Goal: Find specific page/section: Find specific page/section

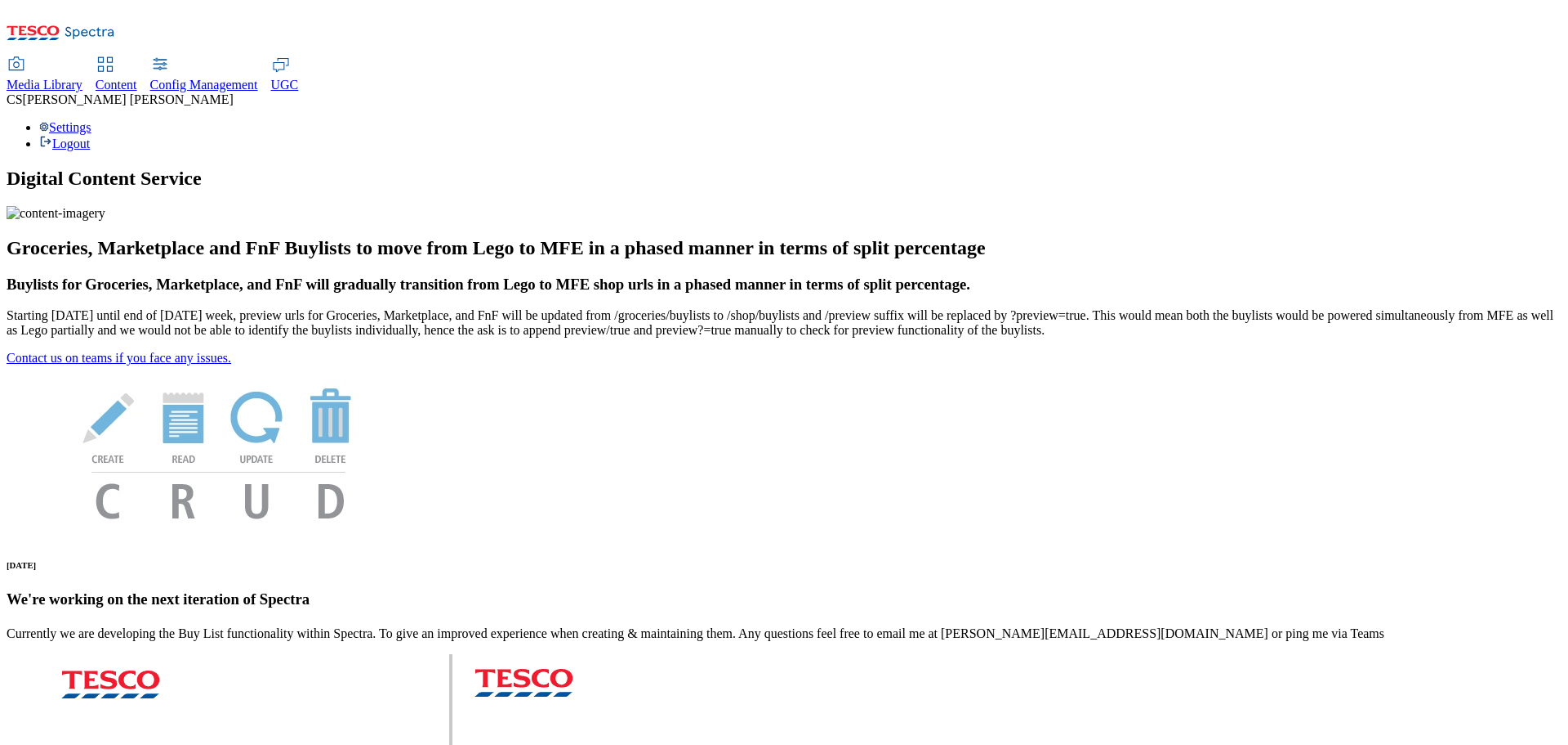
click at [299, 58] on link "UGC" at bounding box center [284, 75] width 28 height 34
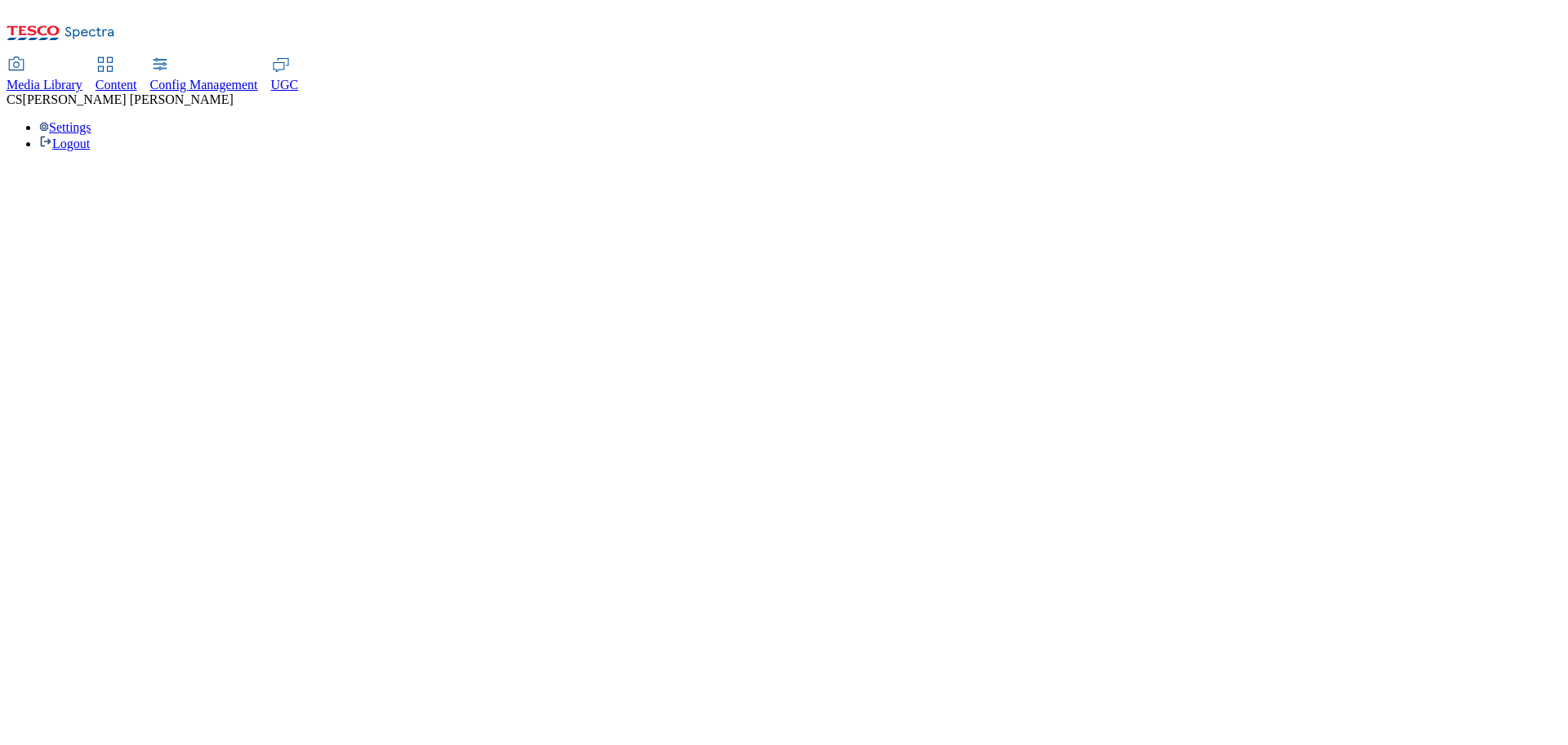
select select "All"
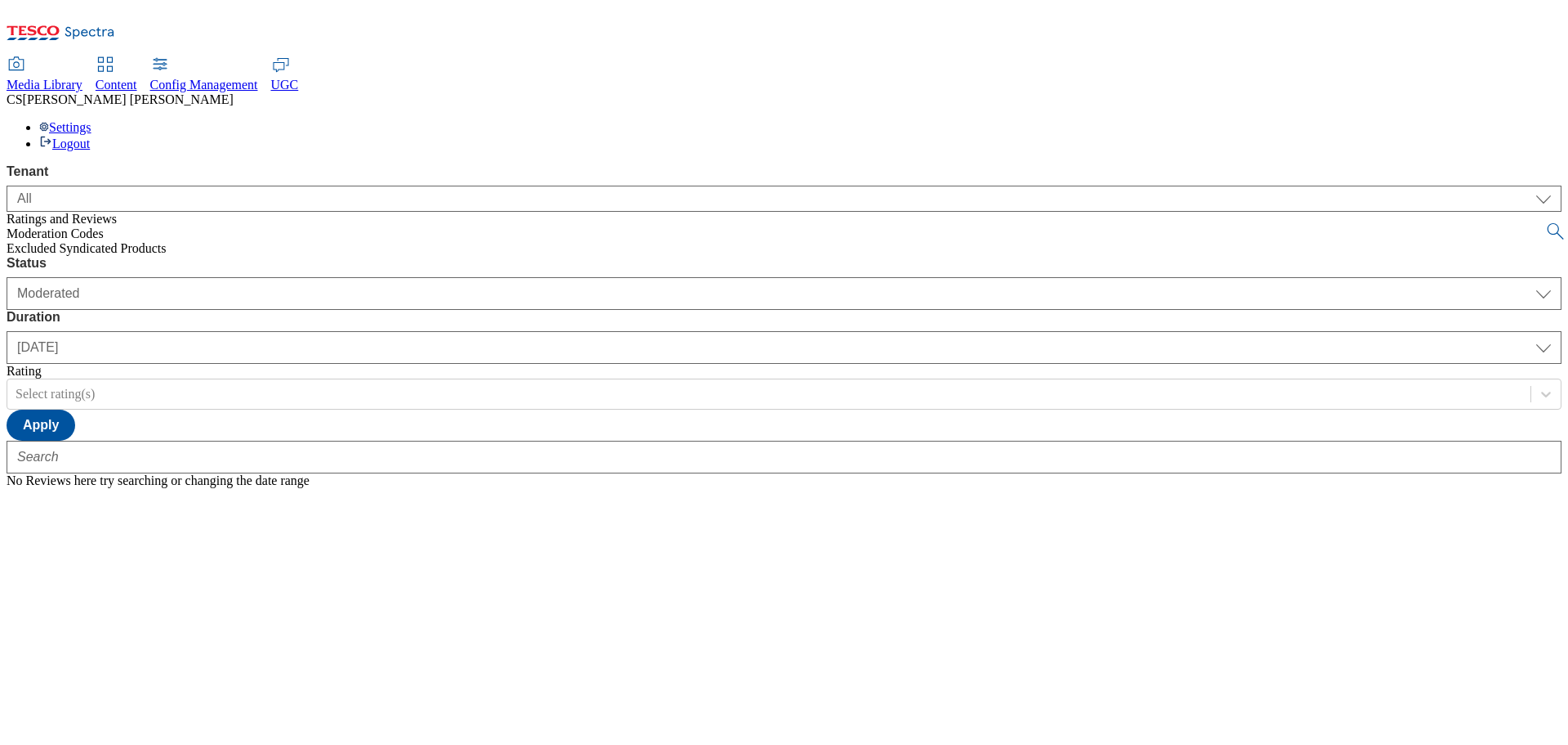
click at [83, 78] on span "Media Library" at bounding box center [45, 85] width 76 height 14
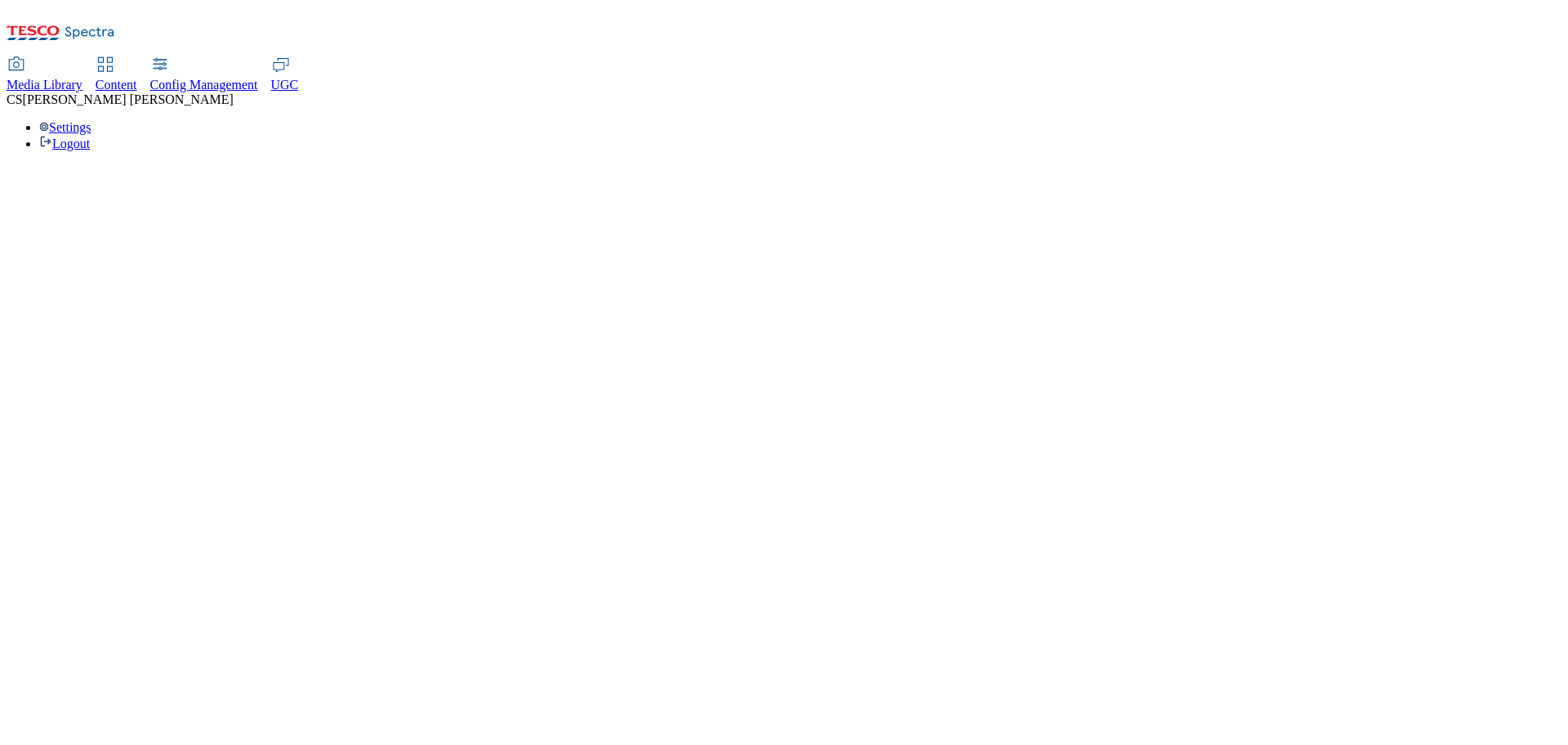
select select "flare-test"
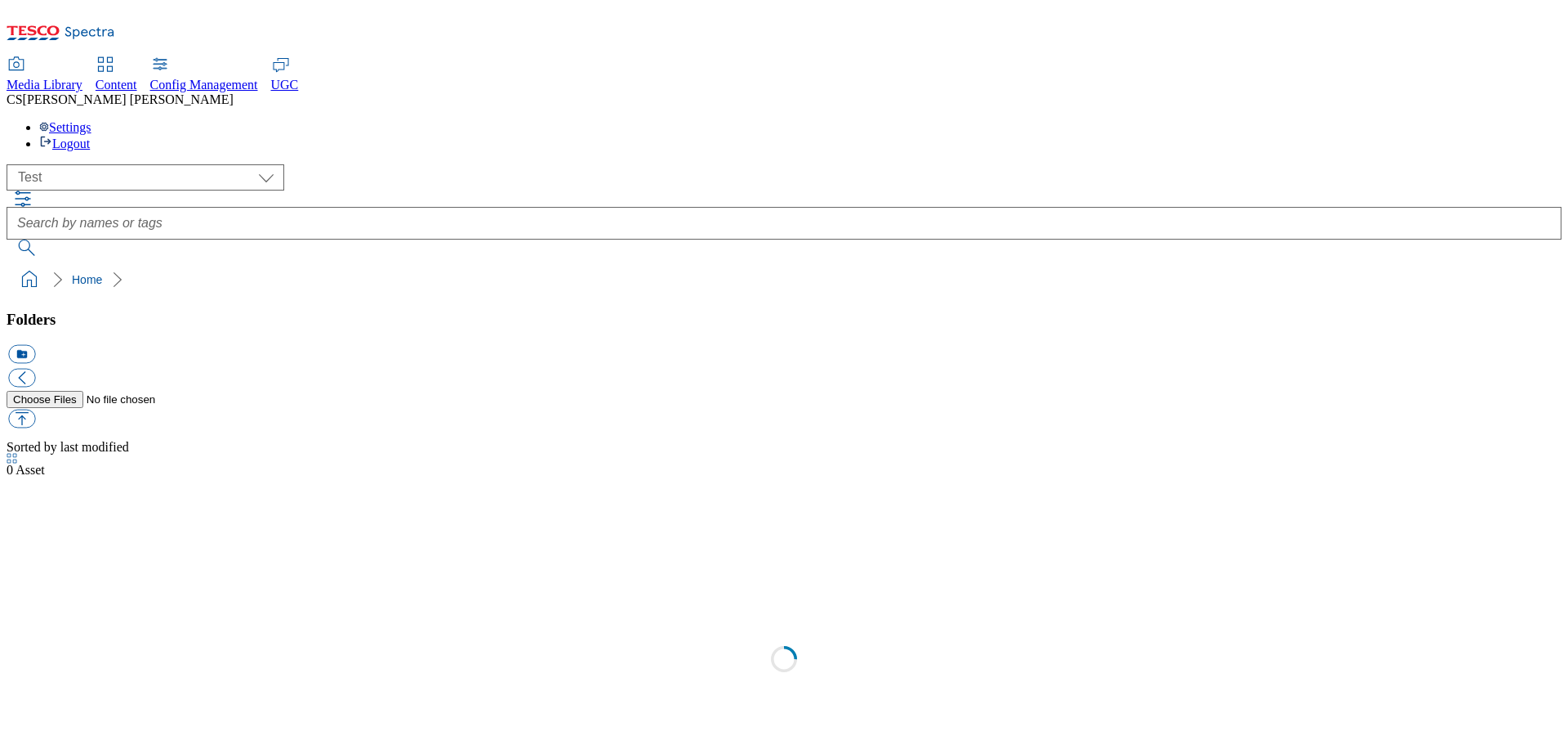
scroll to position [1, 0]
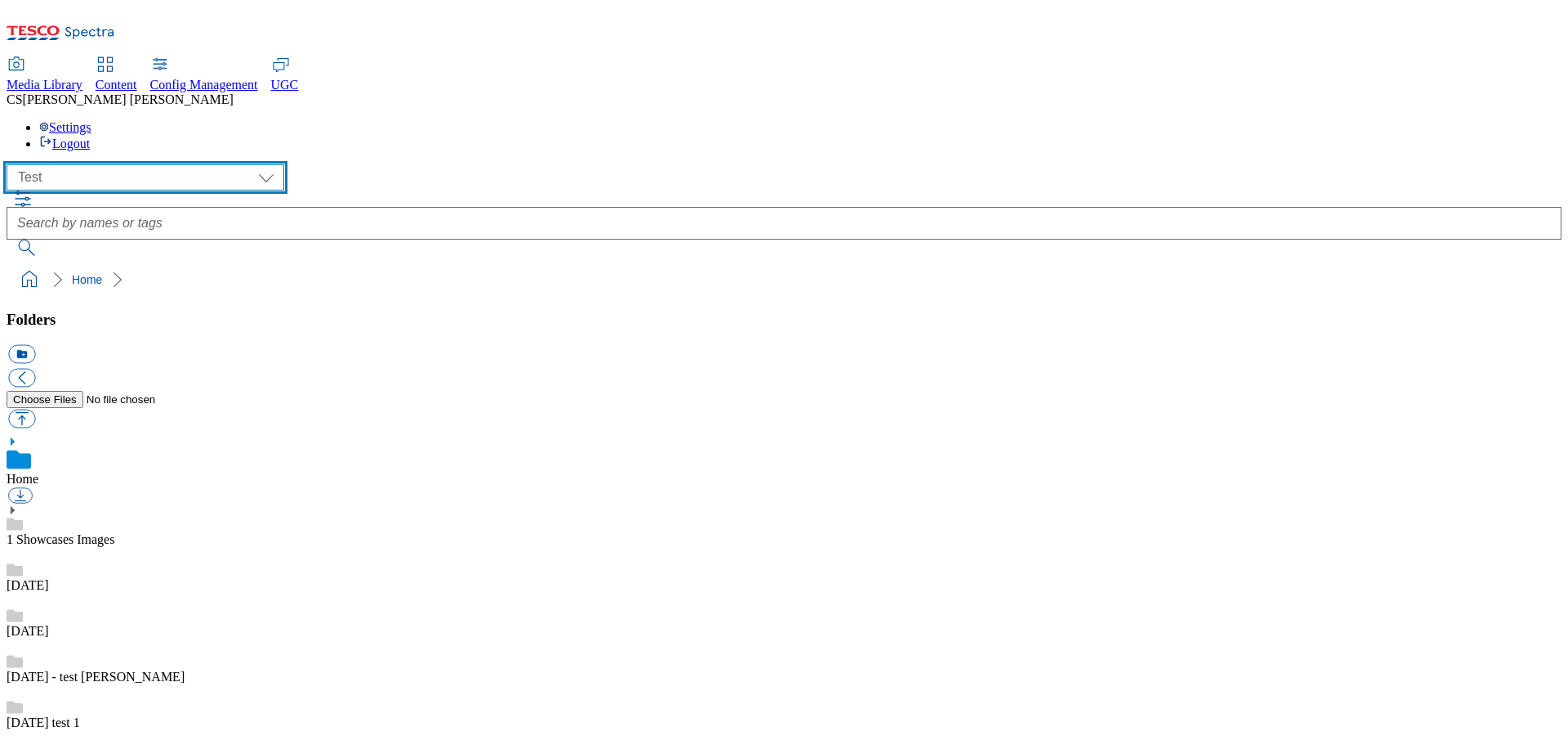
click at [190, 165] on select "All all CE Clubcard Boost UK Clubcard Marketing Clubcard ROI clubcard-boost-uk …" at bounding box center [145, 177] width 278 height 26
click at [187, 165] on select "All all CE Clubcard Boost UK Clubcard Marketing Clubcard ROI clubcard-boost-uk …" at bounding box center [145, 177] width 278 height 26
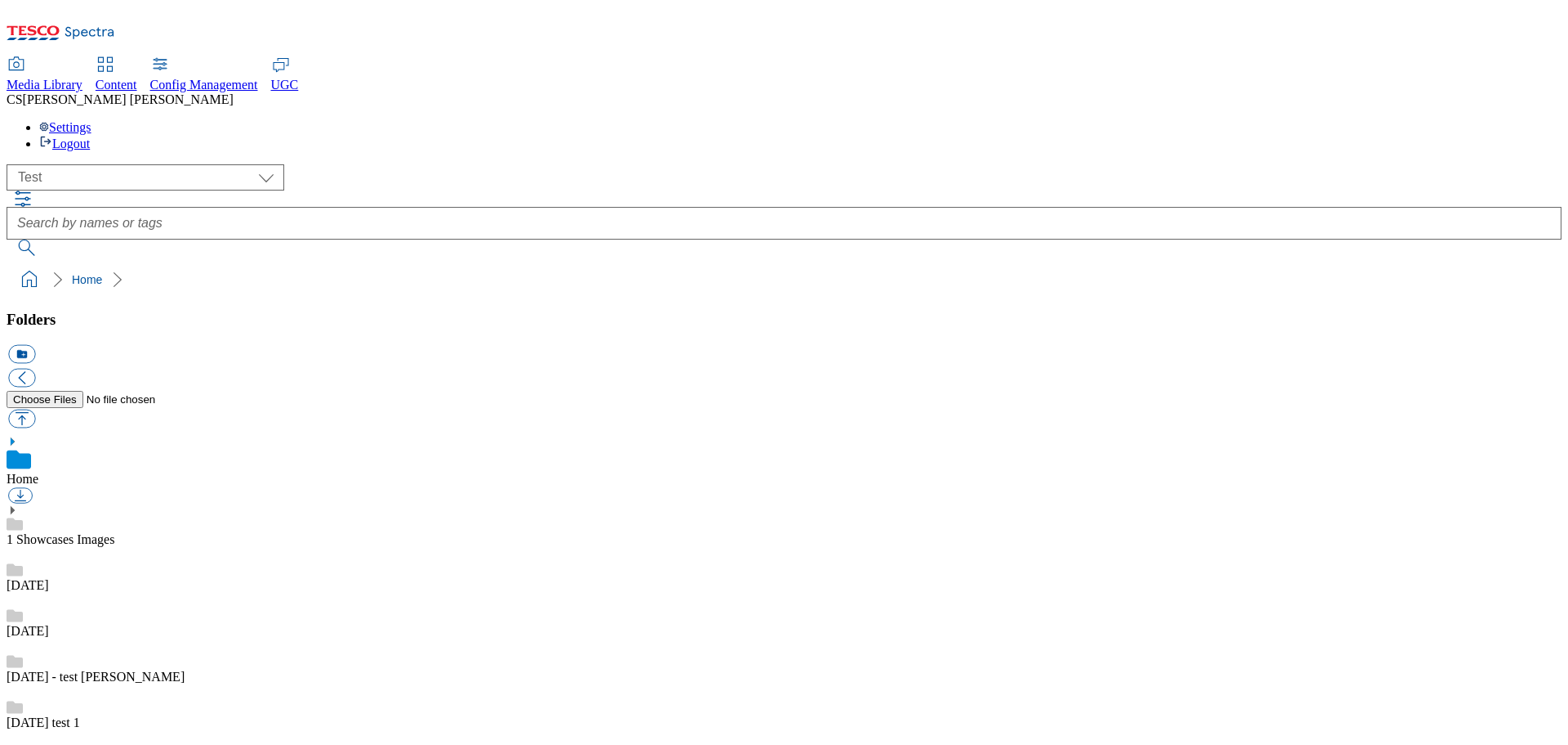
click at [137, 78] on span "Content" at bounding box center [117, 85] width 42 height 14
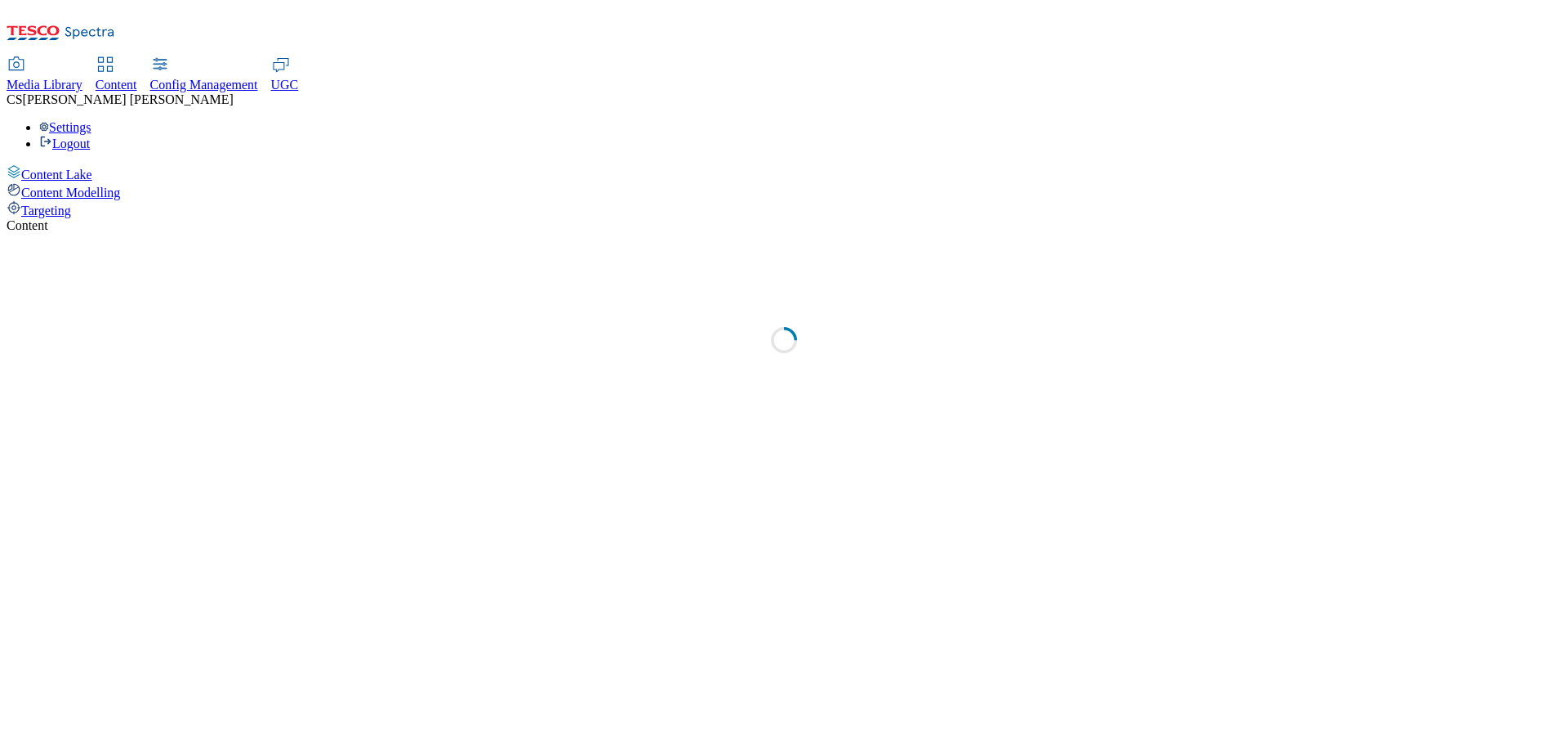
select select "group-comms"
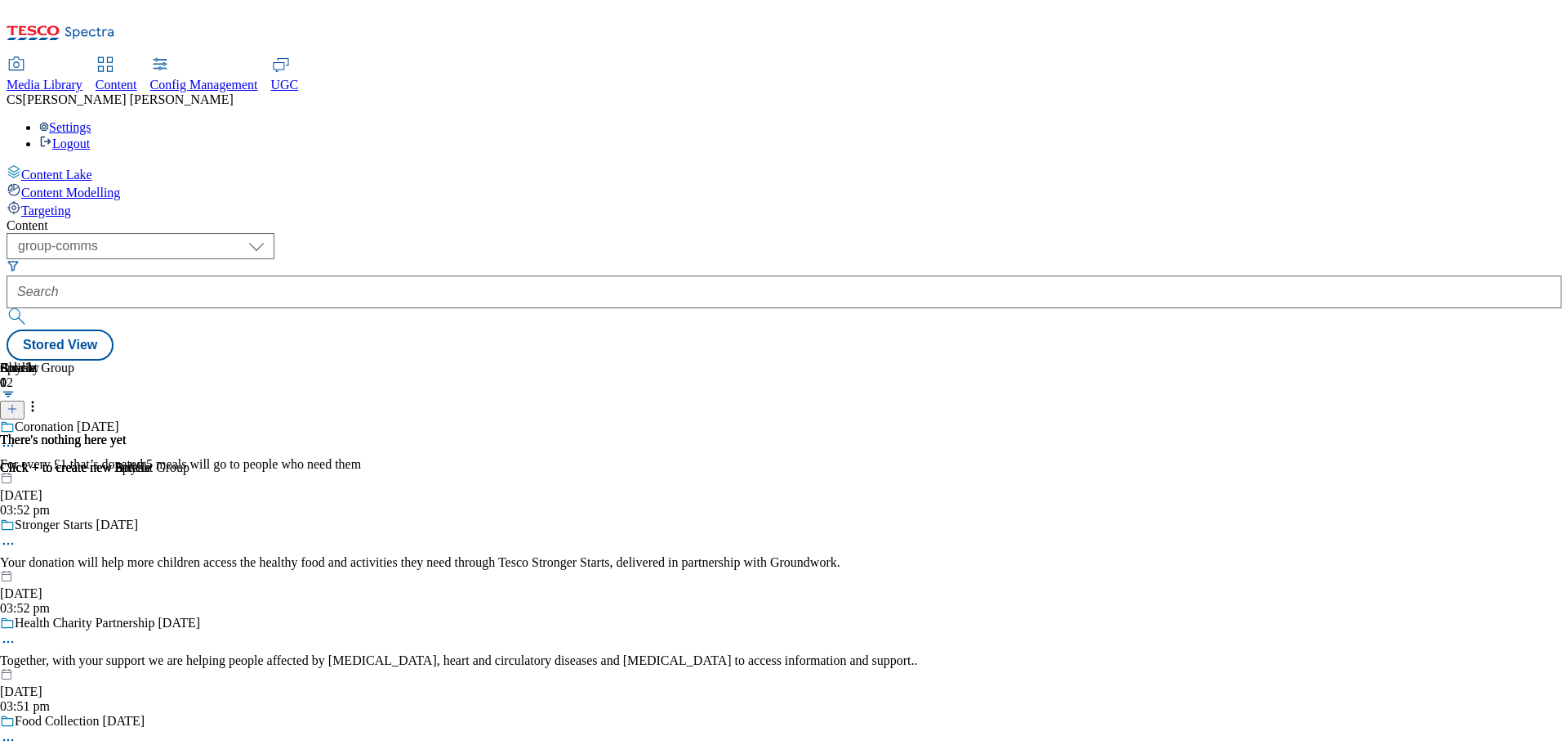
click at [258, 78] on span "Config Management" at bounding box center [203, 85] width 107 height 14
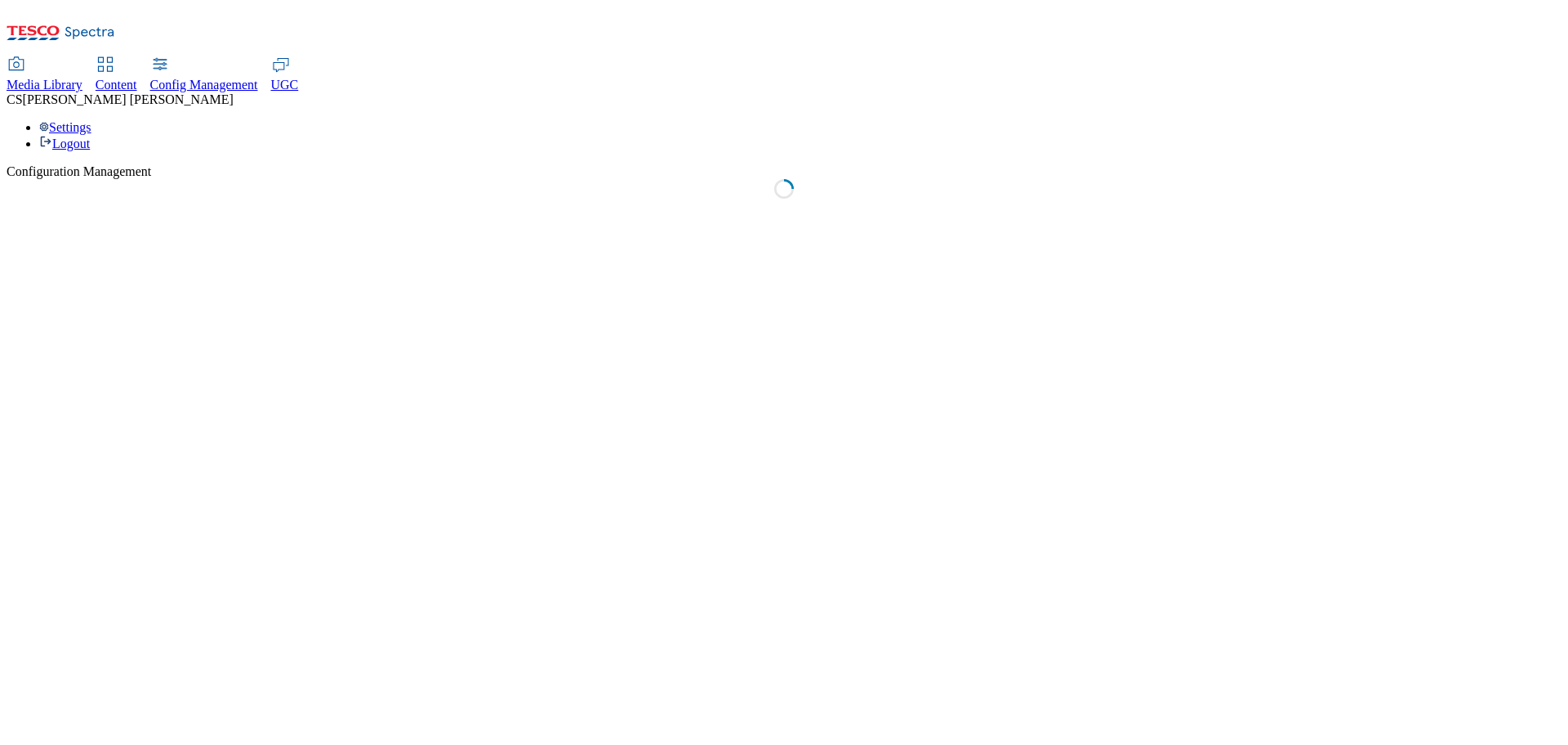
select select "uk"
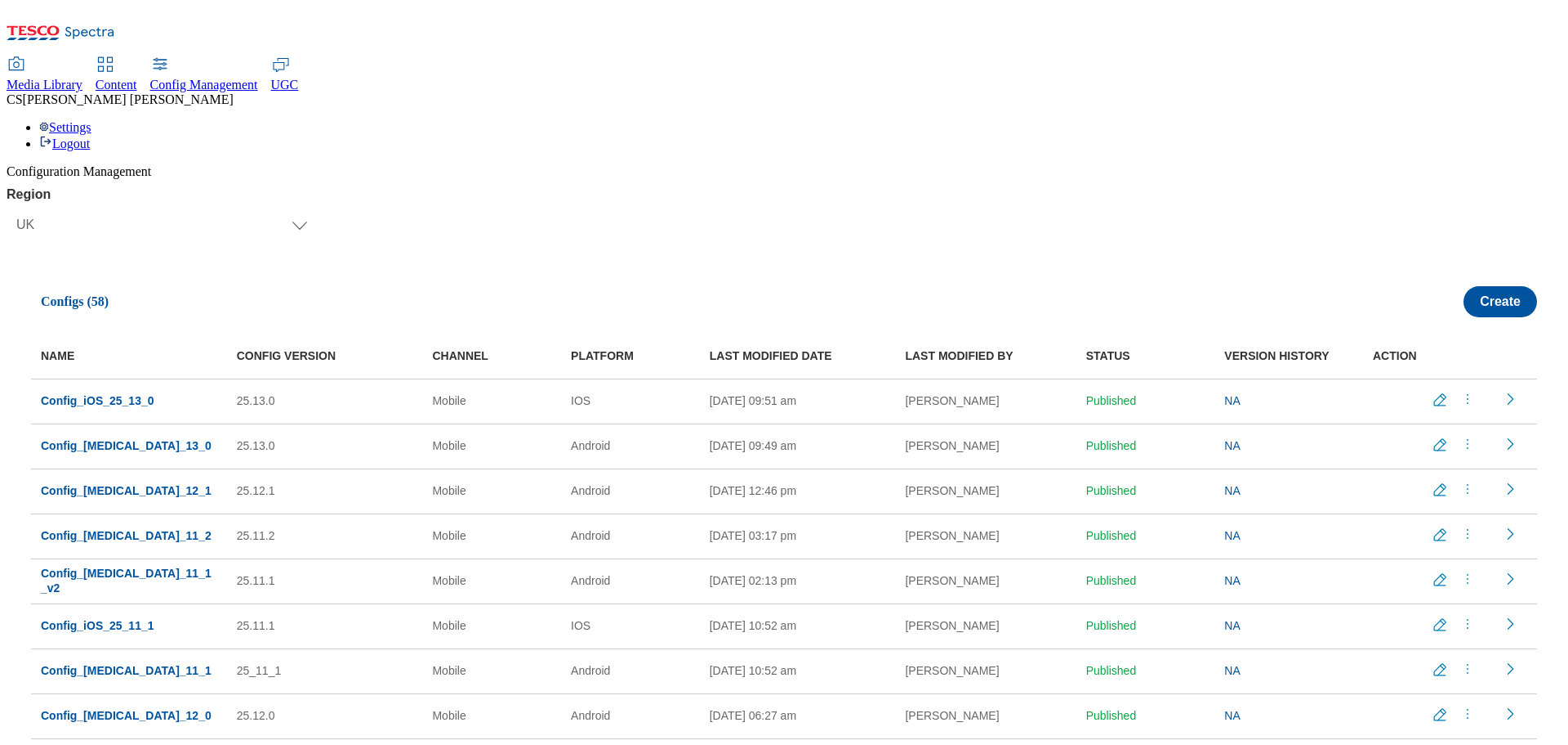
click at [83, 78] on span "Media Library" at bounding box center [45, 85] width 76 height 14
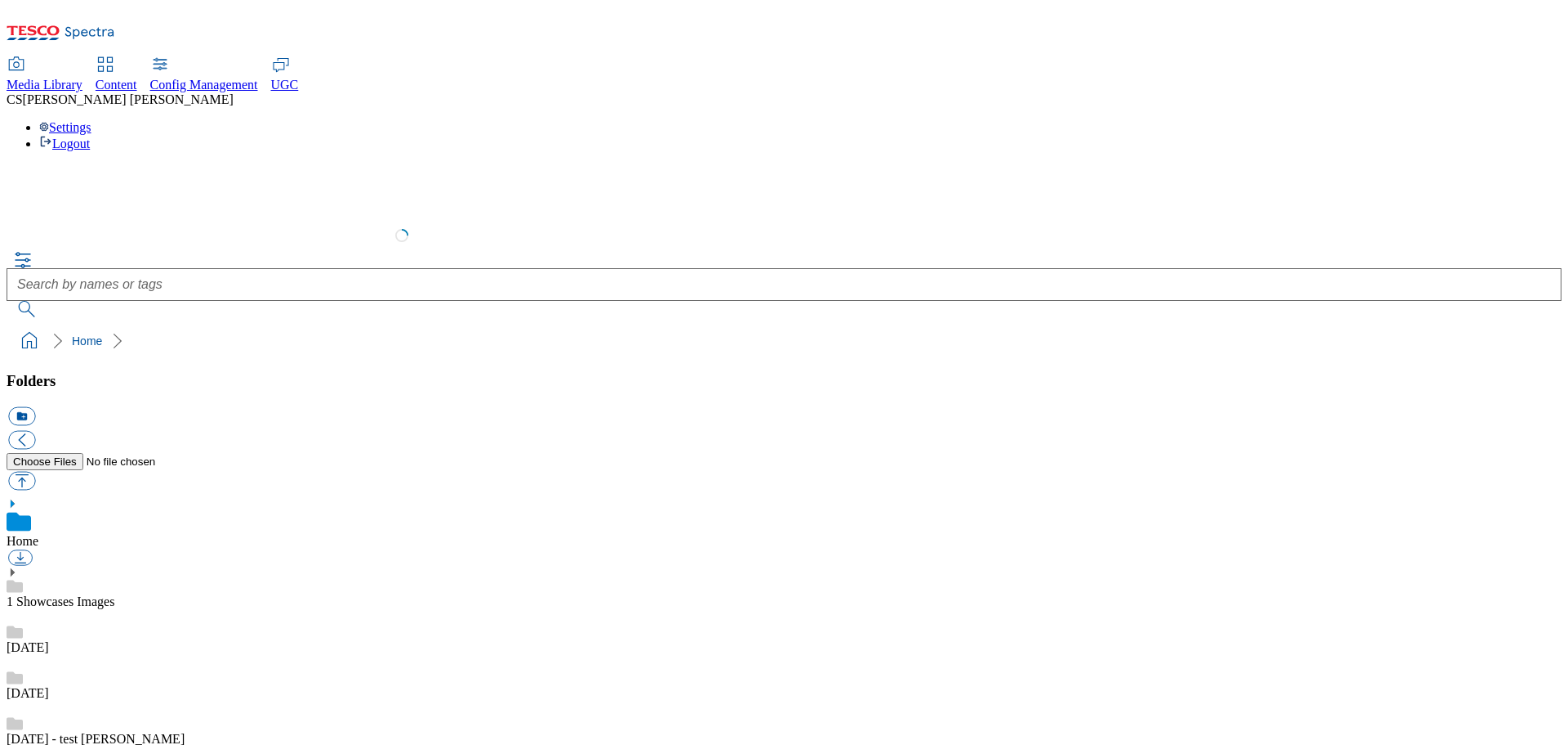
scroll to position [3, 0]
select select "flare-test"
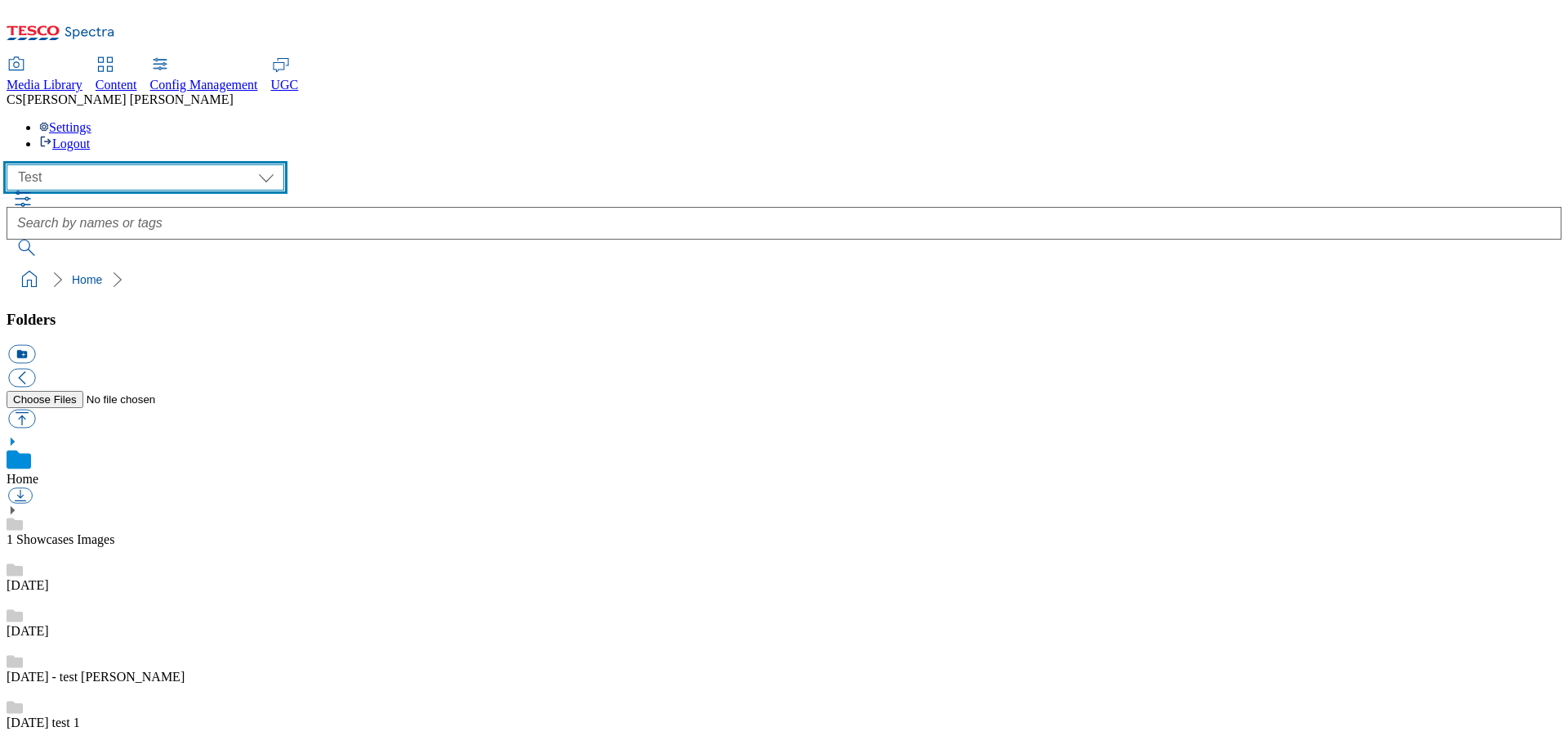
drag, startPoint x: 189, startPoint y: 112, endPoint x: 183, endPoint y: 119, distance: 9.2
click at [189, 165] on select "All all CE Clubcard Boost UK Clubcard Marketing Clubcard ROI clubcard-boost-uk …" at bounding box center [145, 177] width 278 height 26
click at [193, 165] on select "All all CE Clubcard Boost UK Clubcard Marketing Clubcard ROI clubcard-boost-uk …" at bounding box center [145, 177] width 278 height 26
click at [194, 165] on select "All all CE Clubcard Boost UK Clubcard Marketing Clubcard ROI clubcard-boost-uk …" at bounding box center [145, 177] width 278 height 26
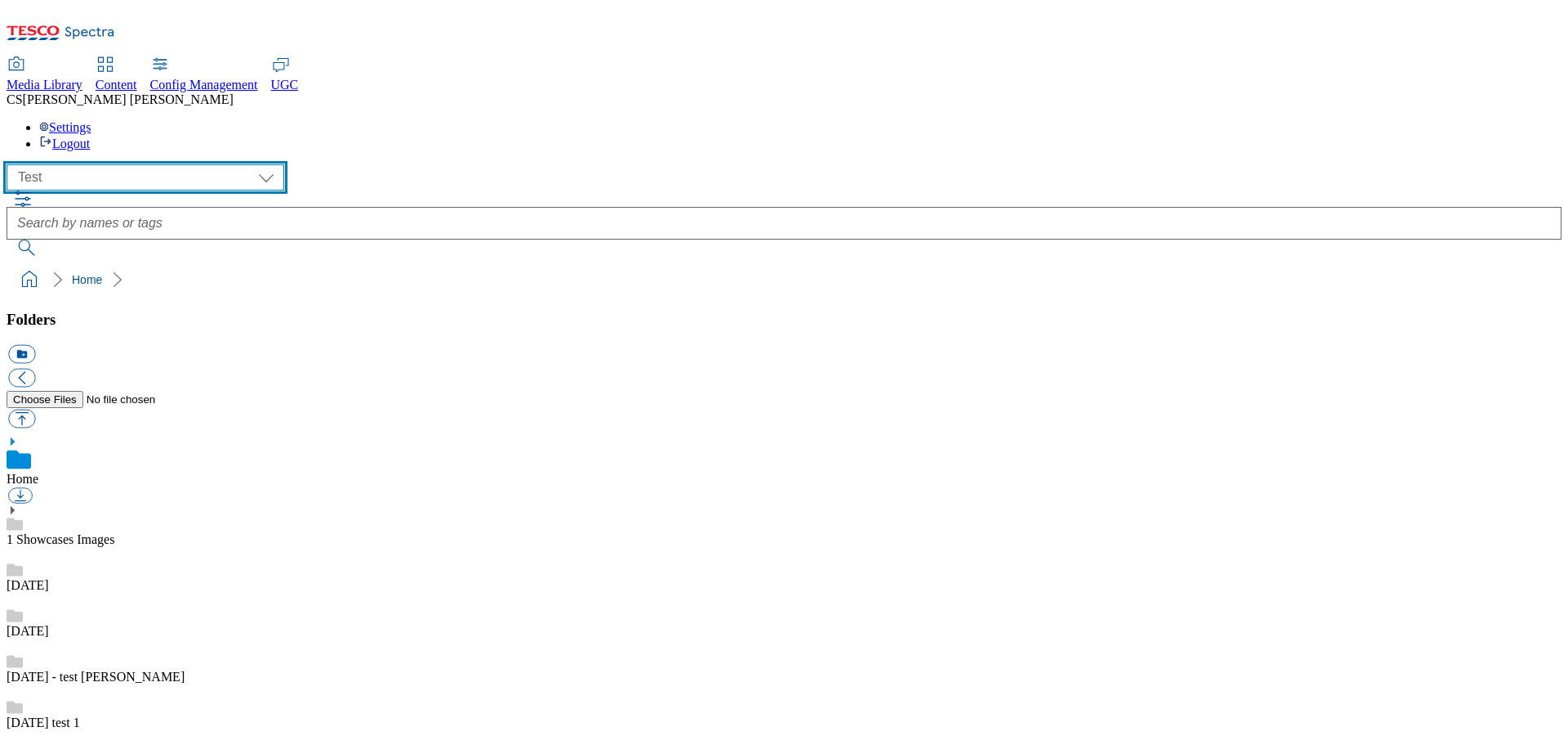
click at [198, 165] on select "All all CE Clubcard Boost UK Clubcard Marketing Clubcard ROI clubcard-boost-uk …" at bounding box center [145, 177] width 278 height 26
drag, startPoint x: 200, startPoint y: 107, endPoint x: 197, endPoint y: 117, distance: 10.4
click at [200, 165] on select "All all CE Clubcard Boost UK Clubcard Marketing Clubcard ROI clubcard-boost-uk …" at bounding box center [145, 177] width 278 height 26
click at [198, 165] on select "All all CE Clubcard Boost UK Clubcard Marketing Clubcard ROI clubcard-boost-uk …" at bounding box center [145, 177] width 278 height 26
